Goal: Task Accomplishment & Management: Complete application form

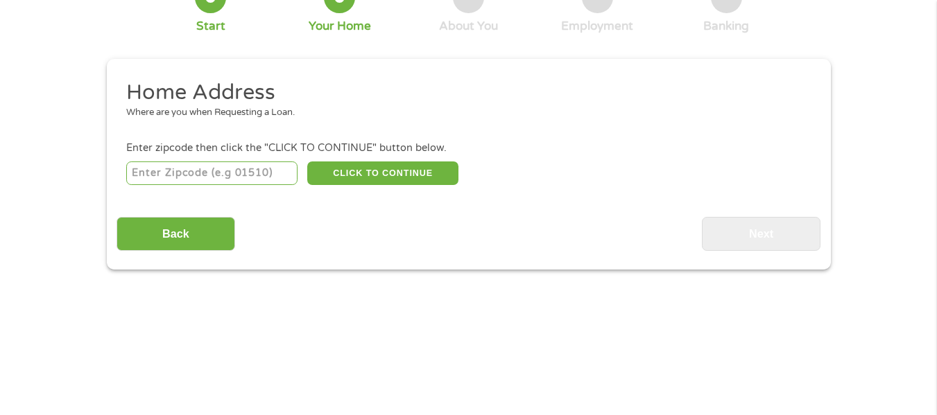
scroll to position [107, 0]
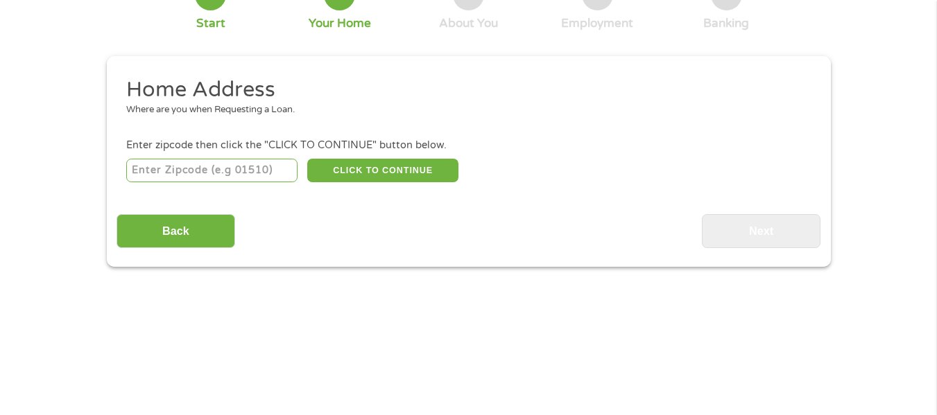
click at [227, 177] on input "number" at bounding box center [211, 171] width 171 height 24
type input "95521"
click at [365, 164] on button "CLICK TO CONTINUE" at bounding box center [382, 171] width 151 height 24
type input "95521"
type input "Arcata"
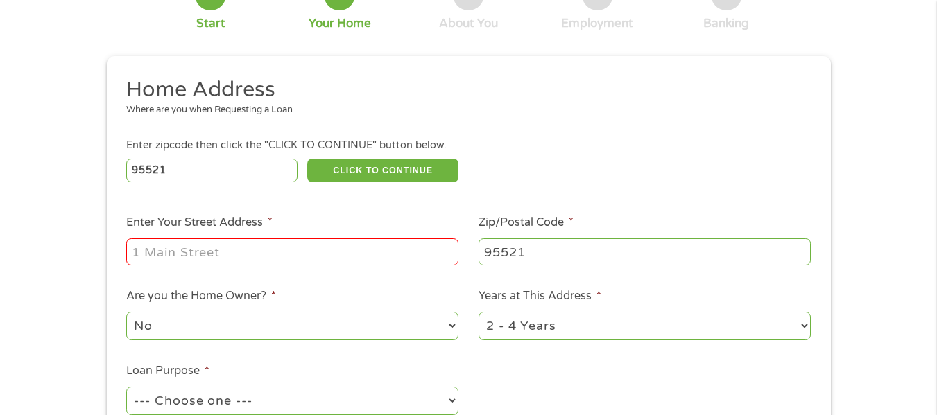
click at [209, 249] on input "Enter Your Street Address *" at bounding box center [292, 251] width 332 height 26
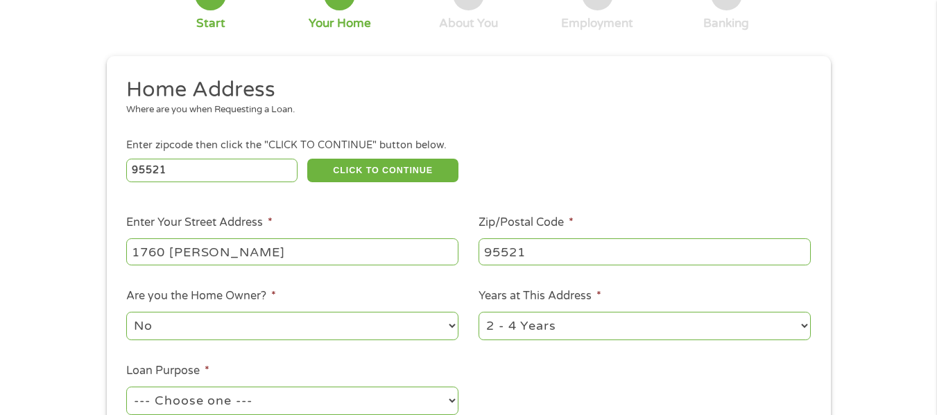
scroll to position [196, 0]
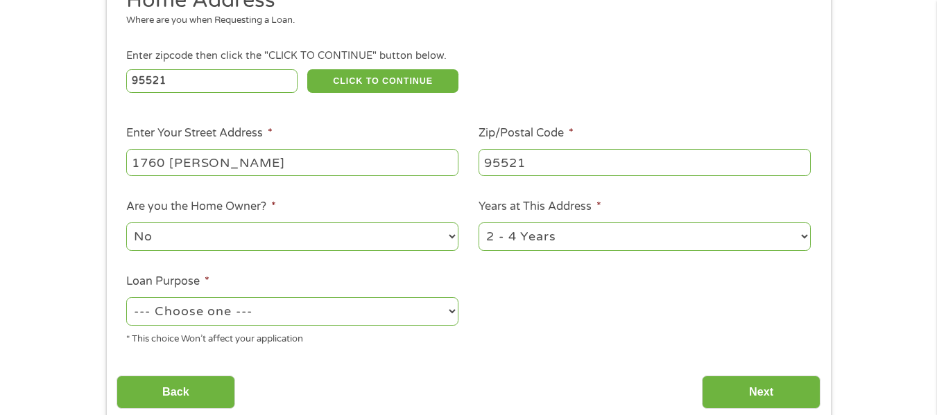
type input "1760 [PERSON_NAME]"
click at [312, 227] on select "No Yes" at bounding box center [292, 237] width 332 height 28
click at [566, 242] on select "1 Year or less 1 - 2 Years 2 - 4 Years Over 4 Years" at bounding box center [644, 237] width 332 height 28
select select "12months"
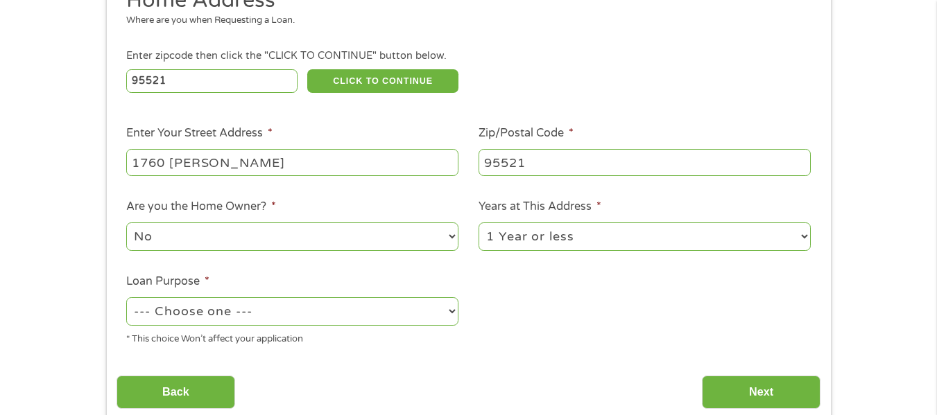
click at [478, 223] on select "1 Year or less 1 - 2 Years 2 - 4 Years Over 4 Years" at bounding box center [644, 237] width 332 height 28
click at [420, 317] on select "--- Choose one --- Pay Bills Debt Consolidation Home Improvement Major Purchase…" at bounding box center [292, 311] width 332 height 28
select select "other"
click at [126, 297] on select "--- Choose one --- Pay Bills Debt Consolidation Home Improvement Major Purchase…" at bounding box center [292, 311] width 332 height 28
click at [779, 394] on input "Next" at bounding box center [761, 393] width 119 height 34
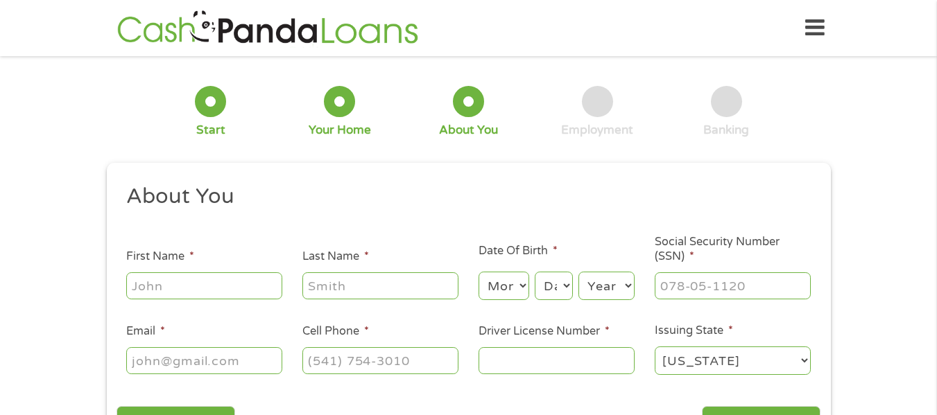
scroll to position [6, 6]
click at [168, 293] on input "First Name *" at bounding box center [204, 285] width 156 height 26
type input "[PERSON_NAME]"
click at [331, 286] on input "Last Name *" at bounding box center [380, 285] width 156 height 26
type input "Sano"
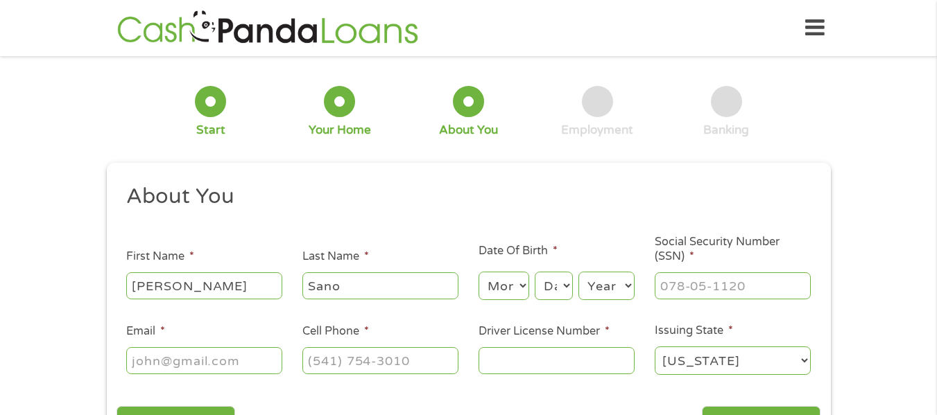
click at [505, 287] on select "Month 1 2 3 4 5 6 7 8 9 10 11 12" at bounding box center [503, 286] width 51 height 28
select select "12"
click at [478, 272] on select "Month 1 2 3 4 5 6 7 8 9 10 11 12" at bounding box center [503, 286] width 51 height 28
click at [586, 279] on select "Year [DATE] 2006 2005 2004 2003 2002 2001 2000 1999 1998 1997 1996 1995 1994 19…" at bounding box center [606, 286] width 56 height 28
click at [567, 281] on select "Day 1 2 3 4 5 6 7 8 9 10 11 12 13 14 15 16 17 18 19 20 21 22 23 24 25 26 27 28 …" at bounding box center [552, 286] width 37 height 28
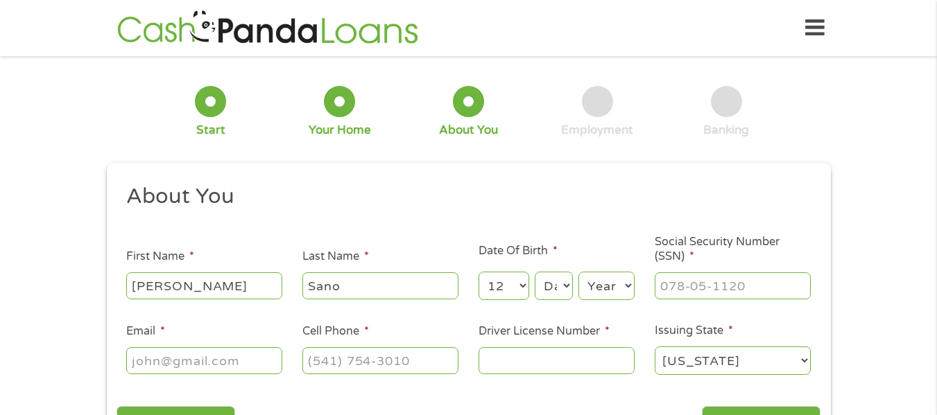
select select "6"
click at [534, 272] on select "Day 1 2 3 4 5 6 7 8 9 10 11 12 13 14 15 16 17 18 19 20 21 22 23 24 25 26 27 28 …" at bounding box center [552, 286] width 37 height 28
click at [591, 283] on select "Year [DATE] 2006 2005 2004 2003 2002 2001 2000 1999 1998 1997 1996 1995 1994 19…" at bounding box center [606, 286] width 56 height 28
select select "1998"
click at [578, 272] on select "Year [DATE] 2006 2005 2004 2003 2002 2001 2000 1999 1998 1997 1996 1995 1994 19…" at bounding box center [606, 286] width 56 height 28
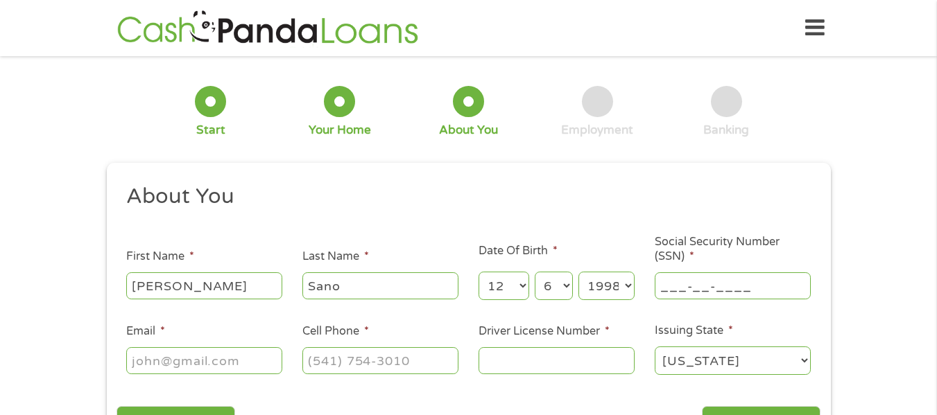
click at [744, 279] on input "___-__-____" at bounding box center [732, 285] width 156 height 26
type input "606-11-7862"
click at [214, 362] on input "Email *" at bounding box center [204, 360] width 156 height 26
type input "[EMAIL_ADDRESS][DOMAIN_NAME]"
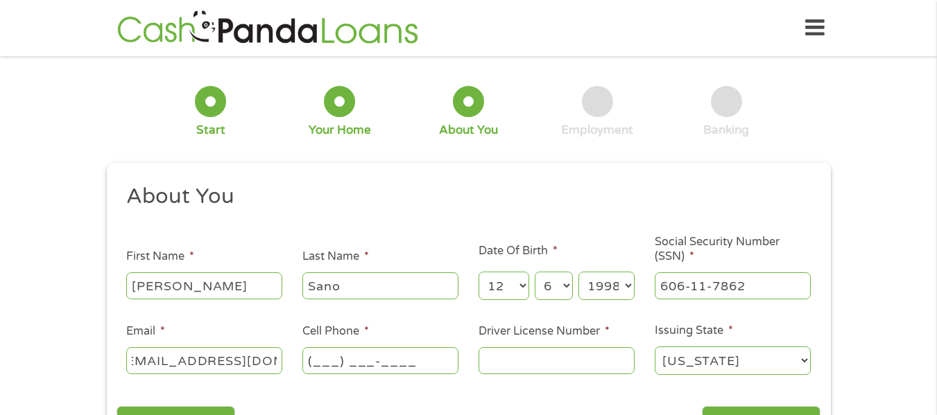
scroll to position [0, 0]
click at [363, 371] on input "(___) ___-____" at bounding box center [380, 360] width 156 height 26
type input "[PHONE_NUMBER]"
click at [541, 362] on input "Driver License Number *" at bounding box center [556, 360] width 156 height 26
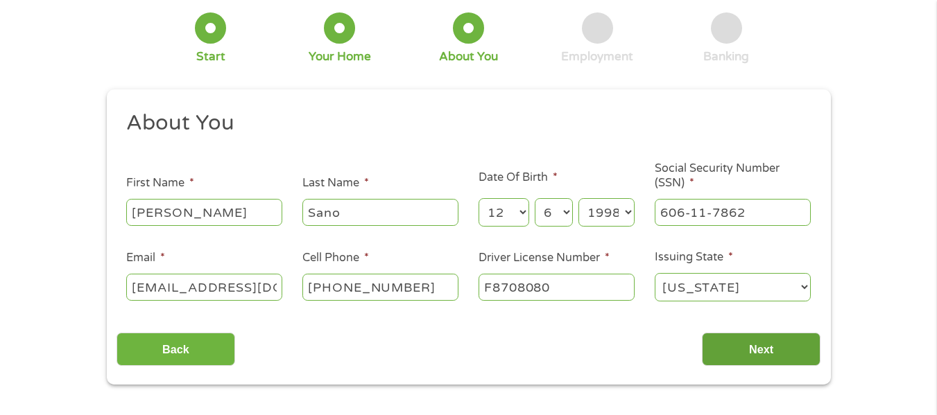
type input "F8708080"
click at [738, 348] on input "Next" at bounding box center [761, 350] width 119 height 34
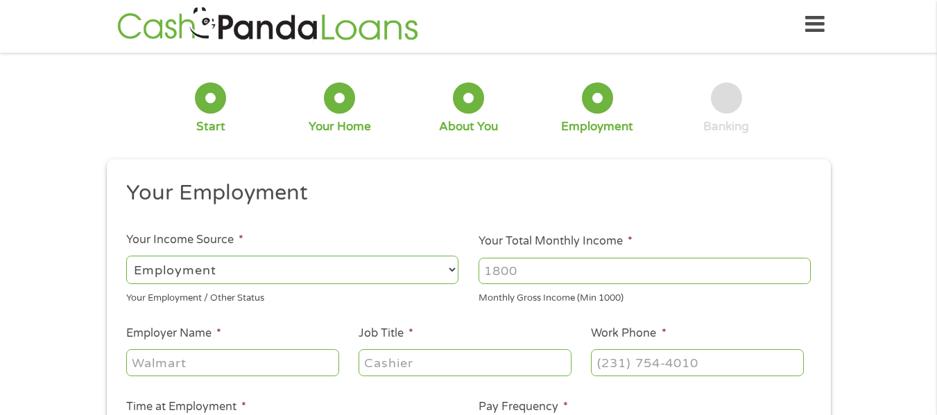
scroll to position [0, 0]
